Goal: Task Accomplishment & Management: Manage account settings

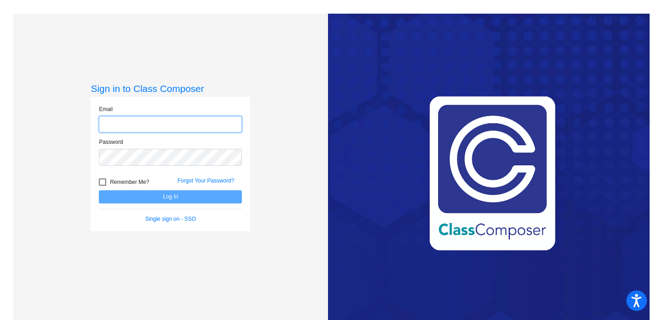
type input "[EMAIL_ADDRESS][DOMAIN_NAME]"
click at [213, 198] on button "Log In" at bounding box center [170, 196] width 143 height 13
type input "[EMAIL_ADDRESS][DOMAIN_NAME]"
click at [199, 197] on button "Log In" at bounding box center [170, 196] width 143 height 13
